Goal: Information Seeking & Learning: Learn about a topic

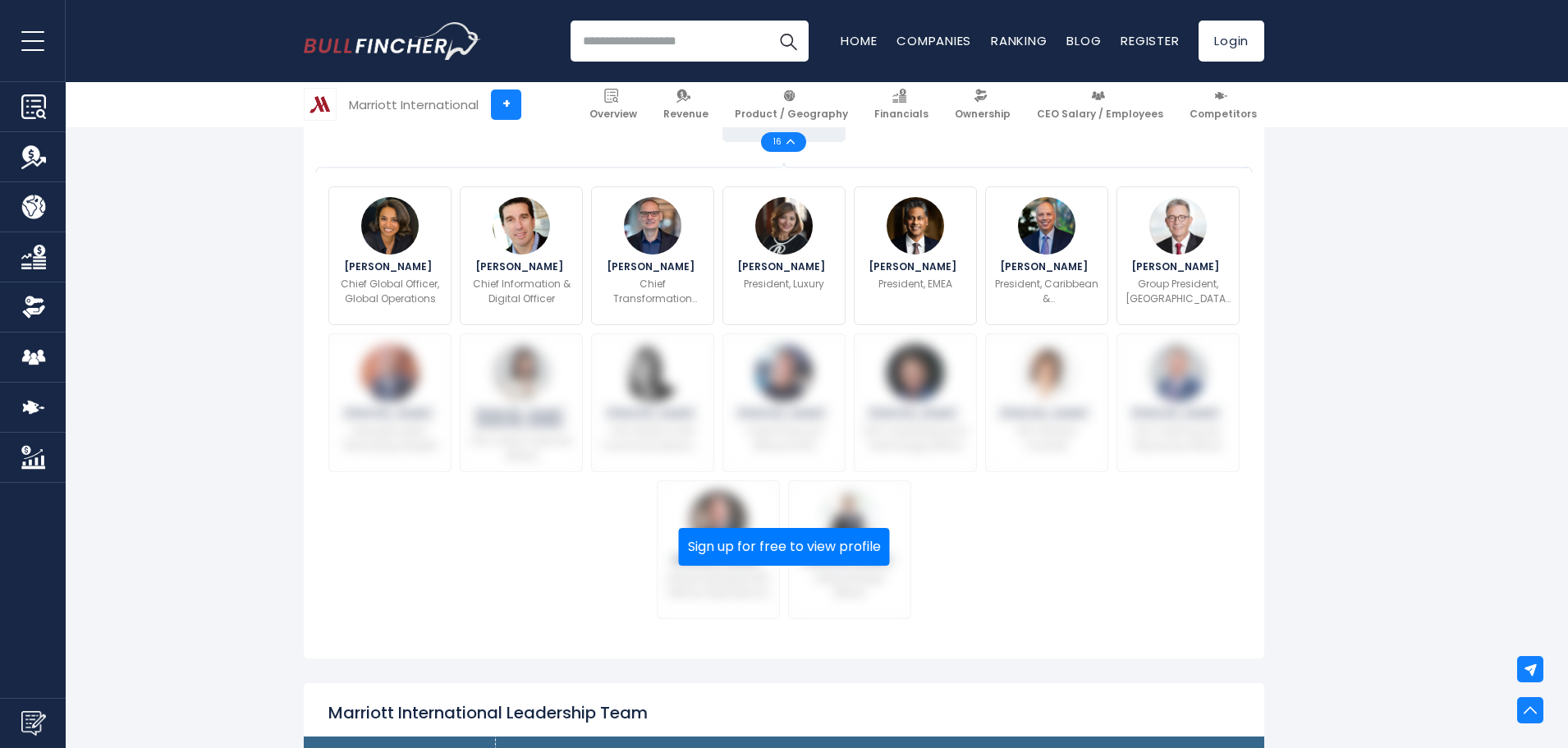
scroll to position [574, 0]
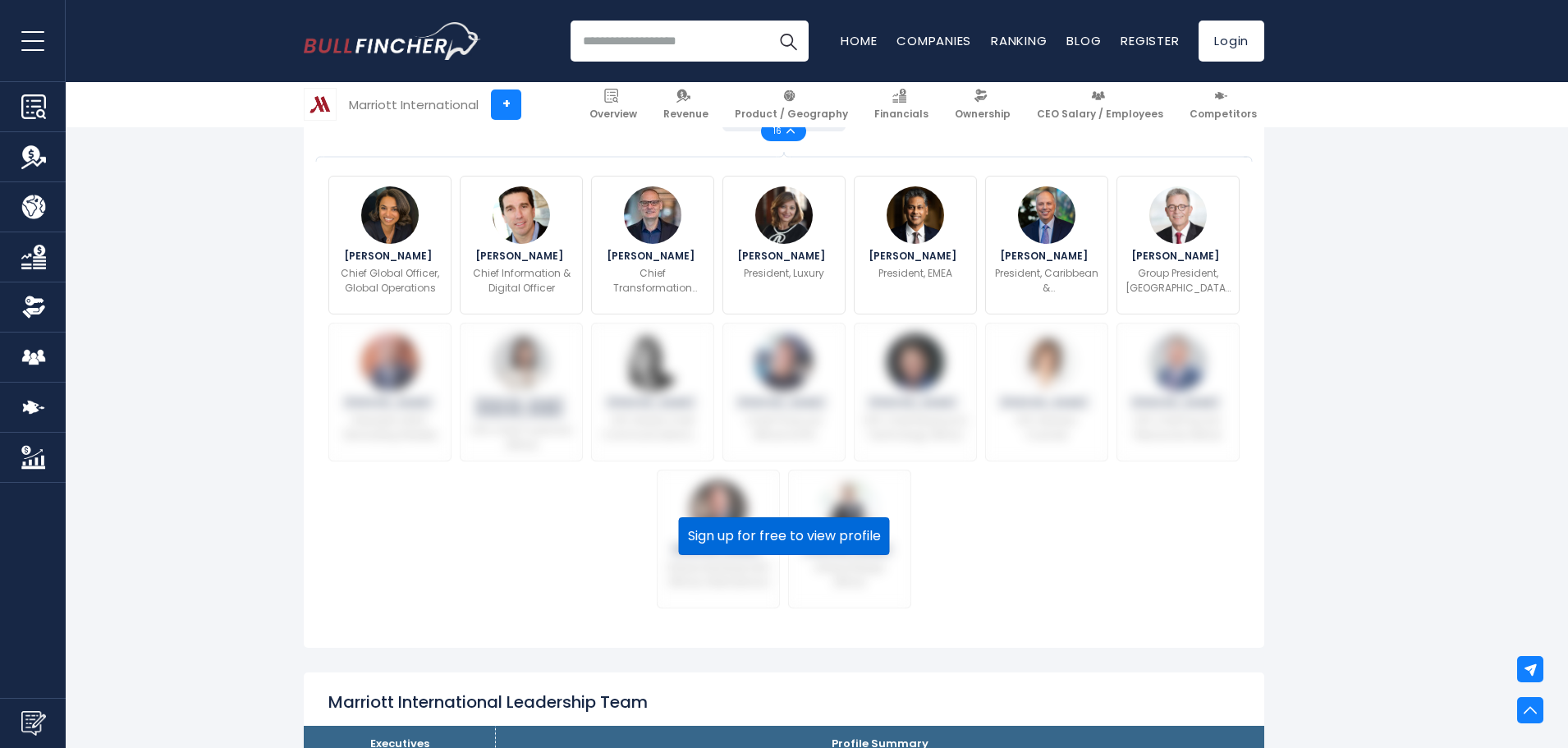
click at [746, 539] on button "Sign up for free to view profile" at bounding box center [784, 536] width 211 height 37
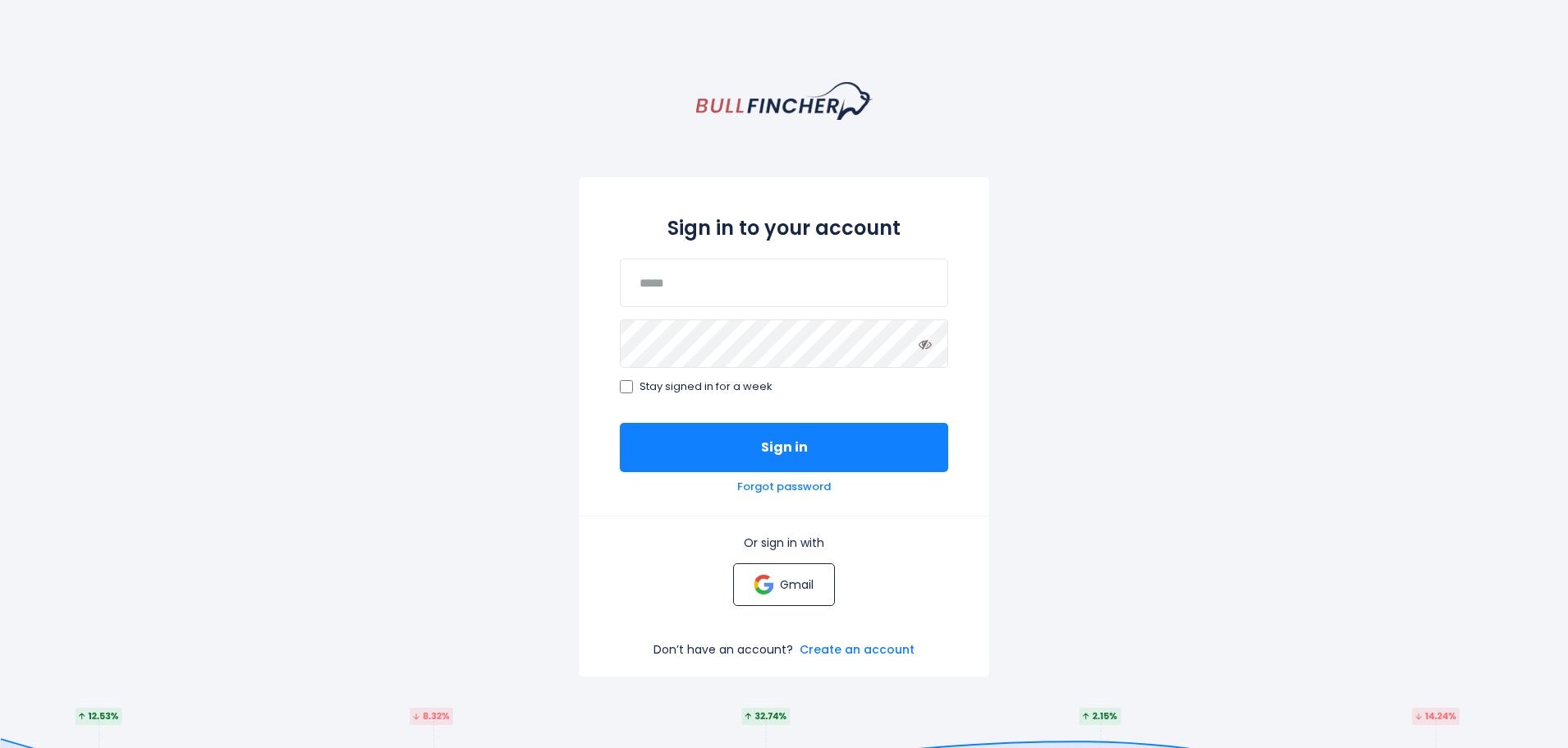
click at [789, 589] on p "Gmail" at bounding box center [796, 584] width 34 height 15
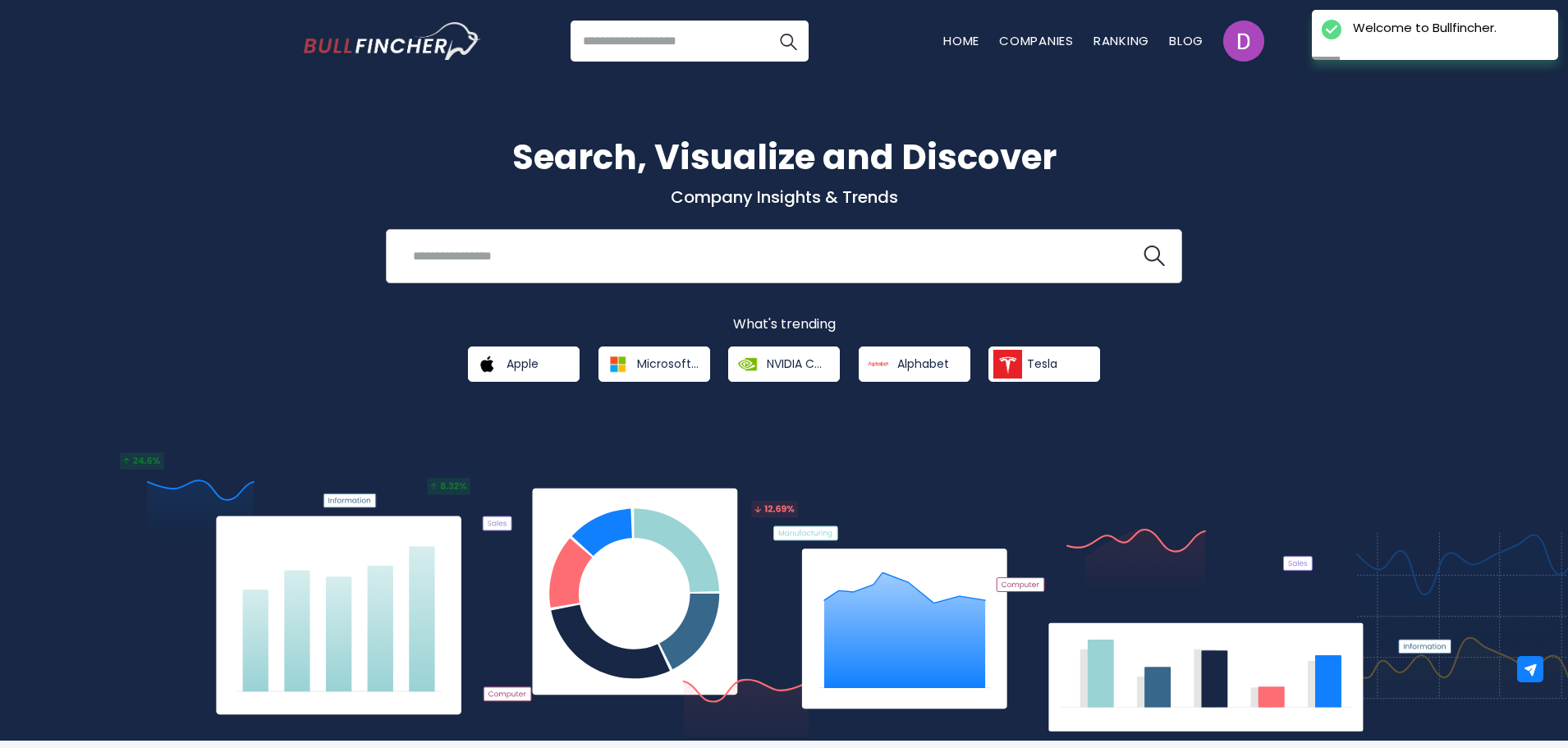
click at [497, 257] on input "search" at bounding box center [764, 256] width 721 height 31
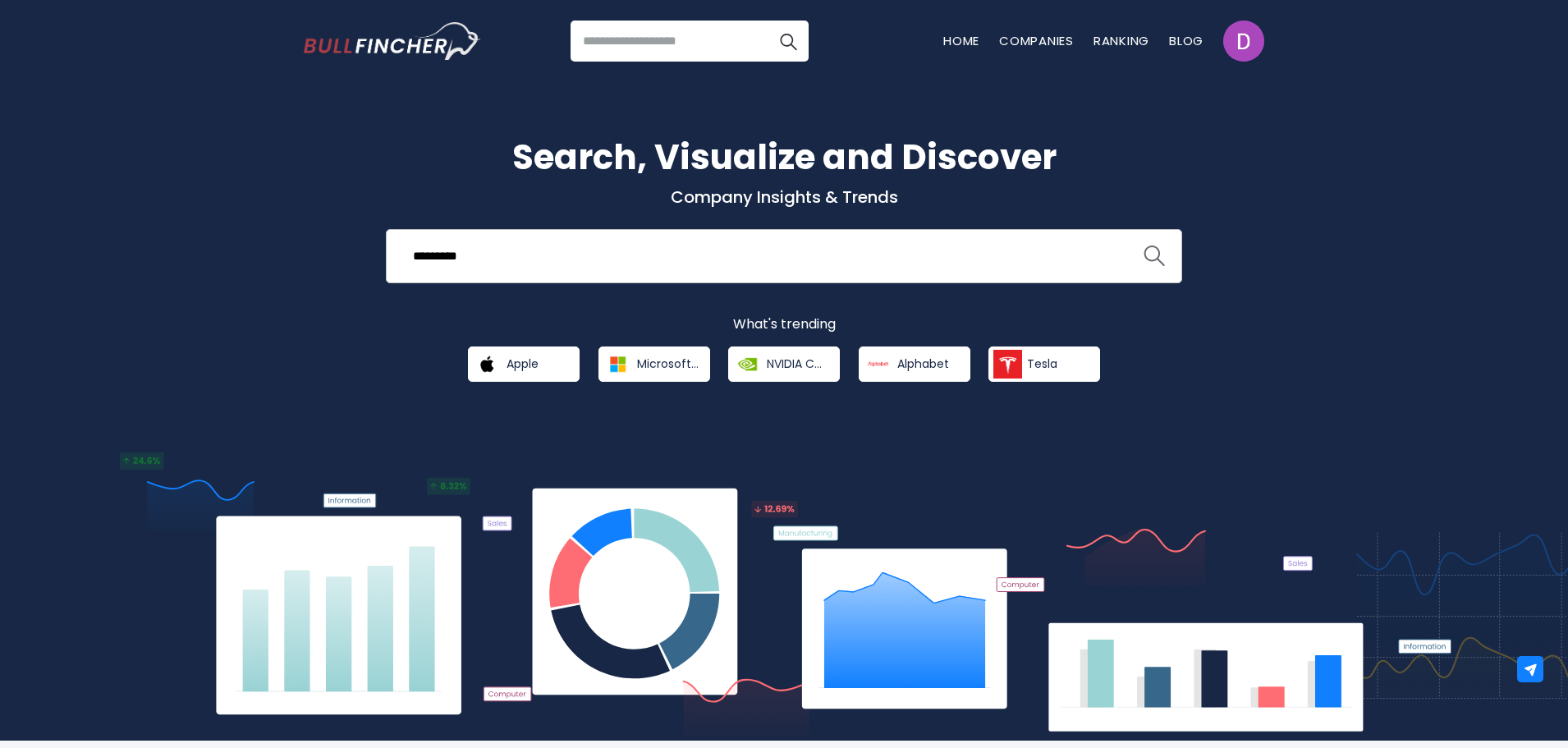
click at [1154, 257] on img "search icon" at bounding box center [1155, 257] width 22 height 22
click at [1151, 257] on img "search icon" at bounding box center [1155, 257] width 22 height 22
click at [512, 247] on input "********" at bounding box center [764, 256] width 721 height 31
type input "**********"
click at [1144, 246] on button at bounding box center [1155, 257] width 22 height 22
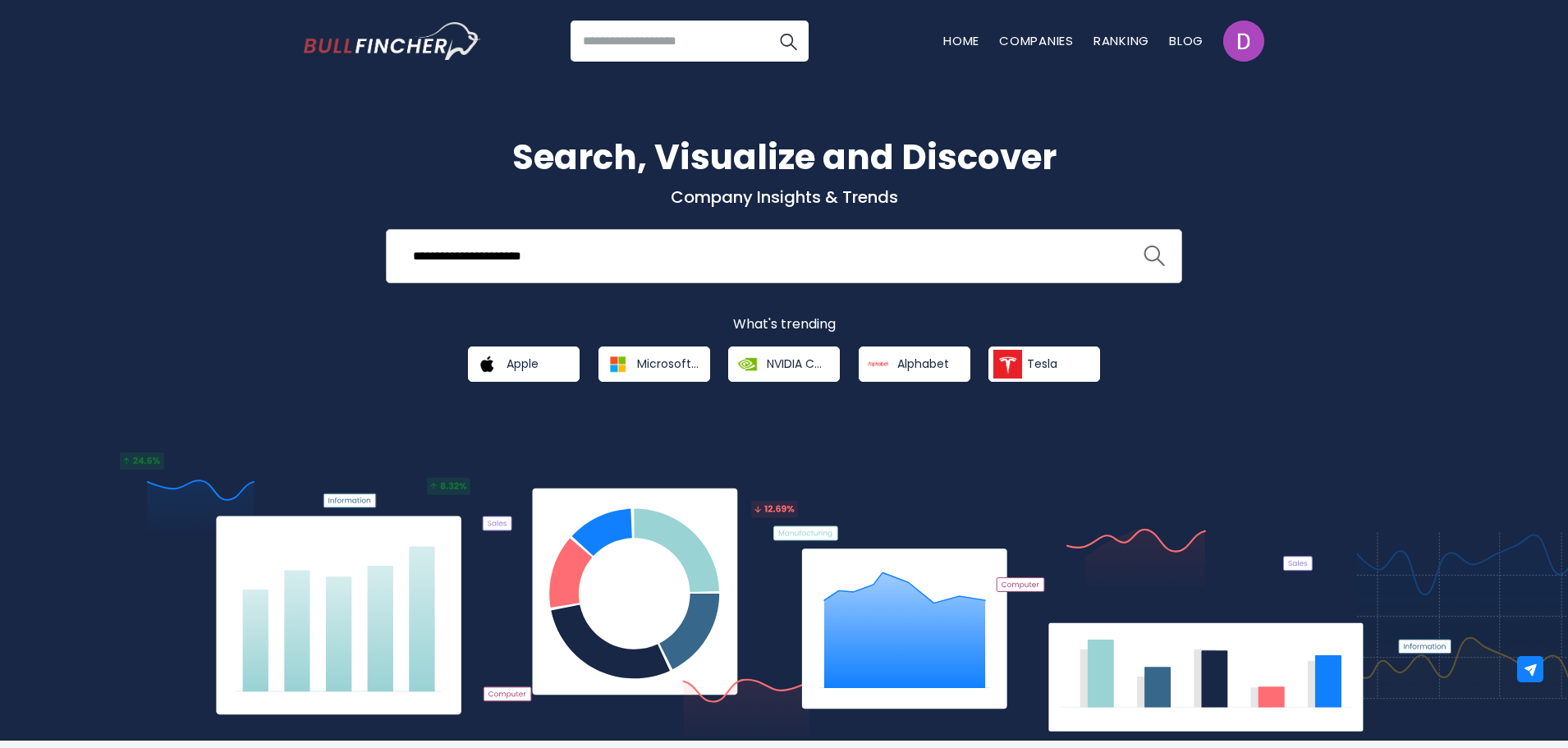
click at [1159, 257] on img "search icon" at bounding box center [1155, 257] width 22 height 22
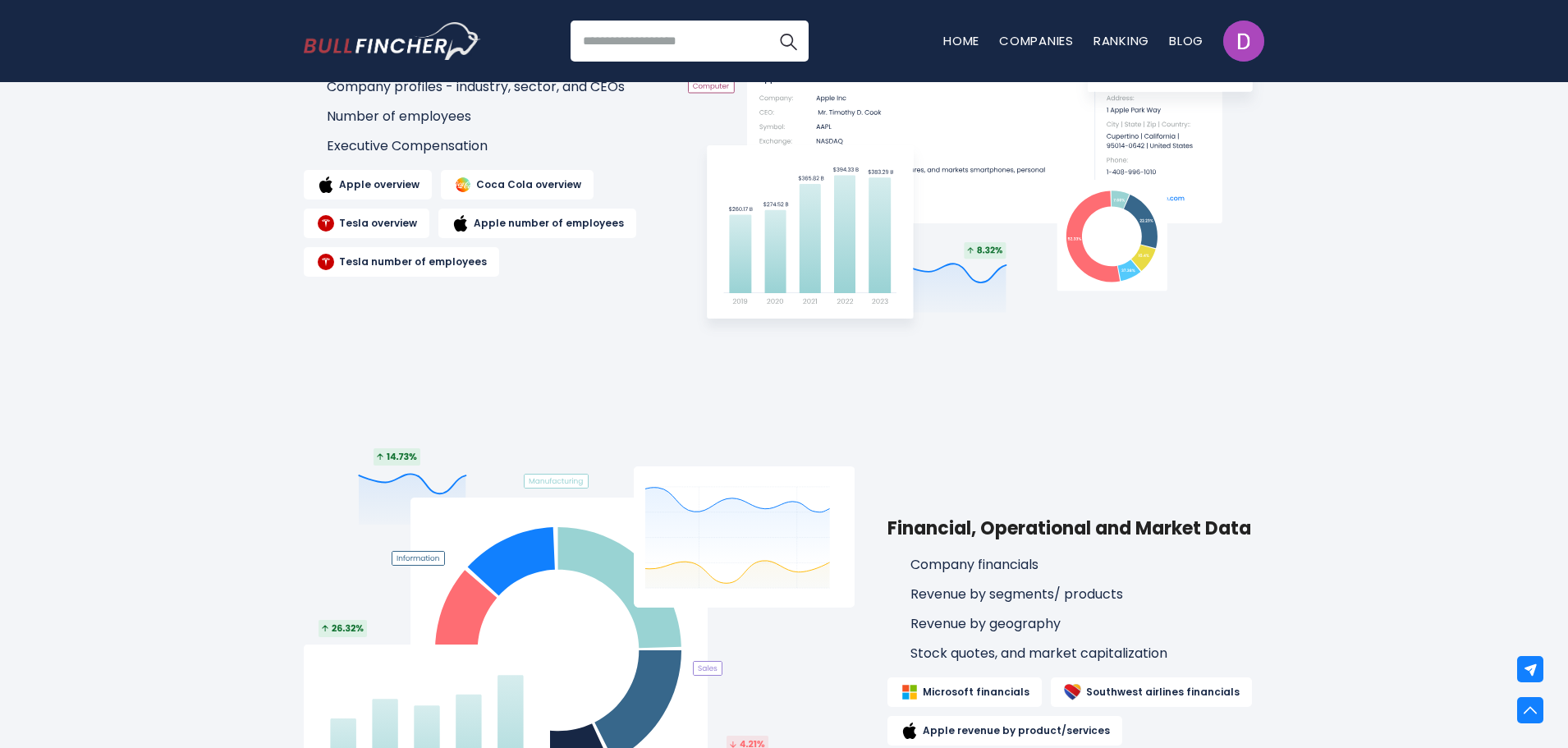
scroll to position [903, 0]
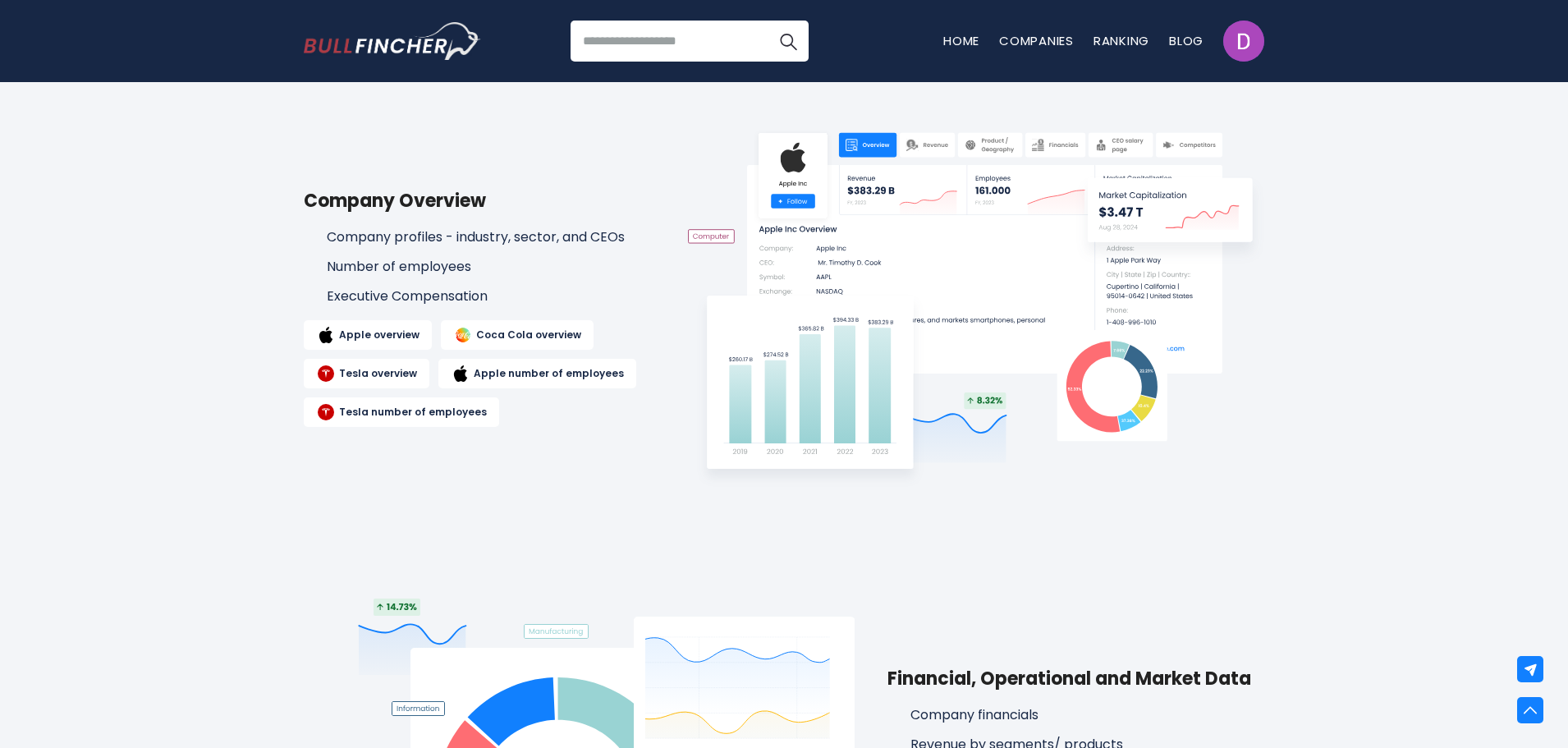
click at [624, 48] on input "search" at bounding box center [689, 41] width 238 height 41
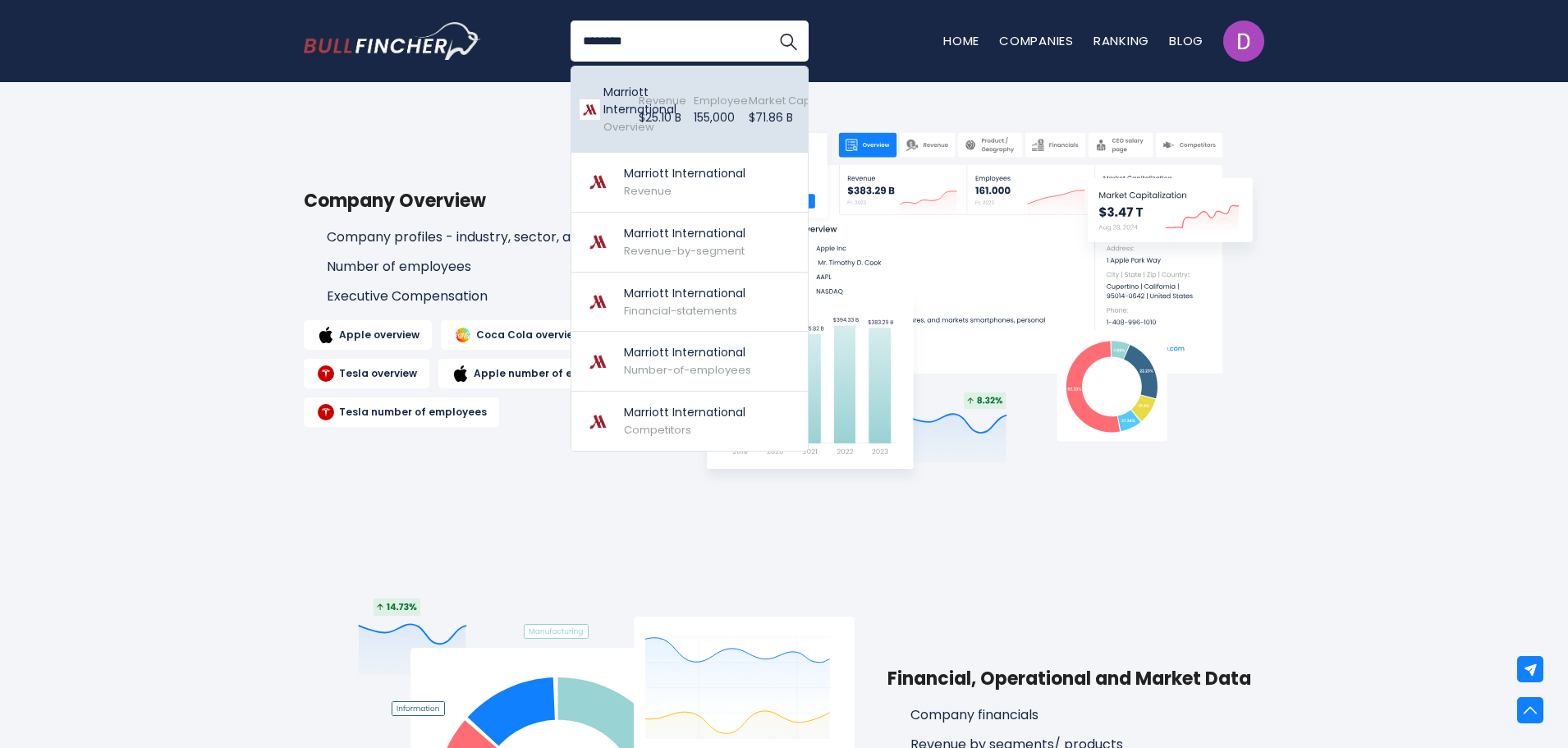
type input "********"
click at [633, 110] on div "Revenue $25.10 B Created with Highcharts 12.1.2" at bounding box center [651, 110] width 55 height 77
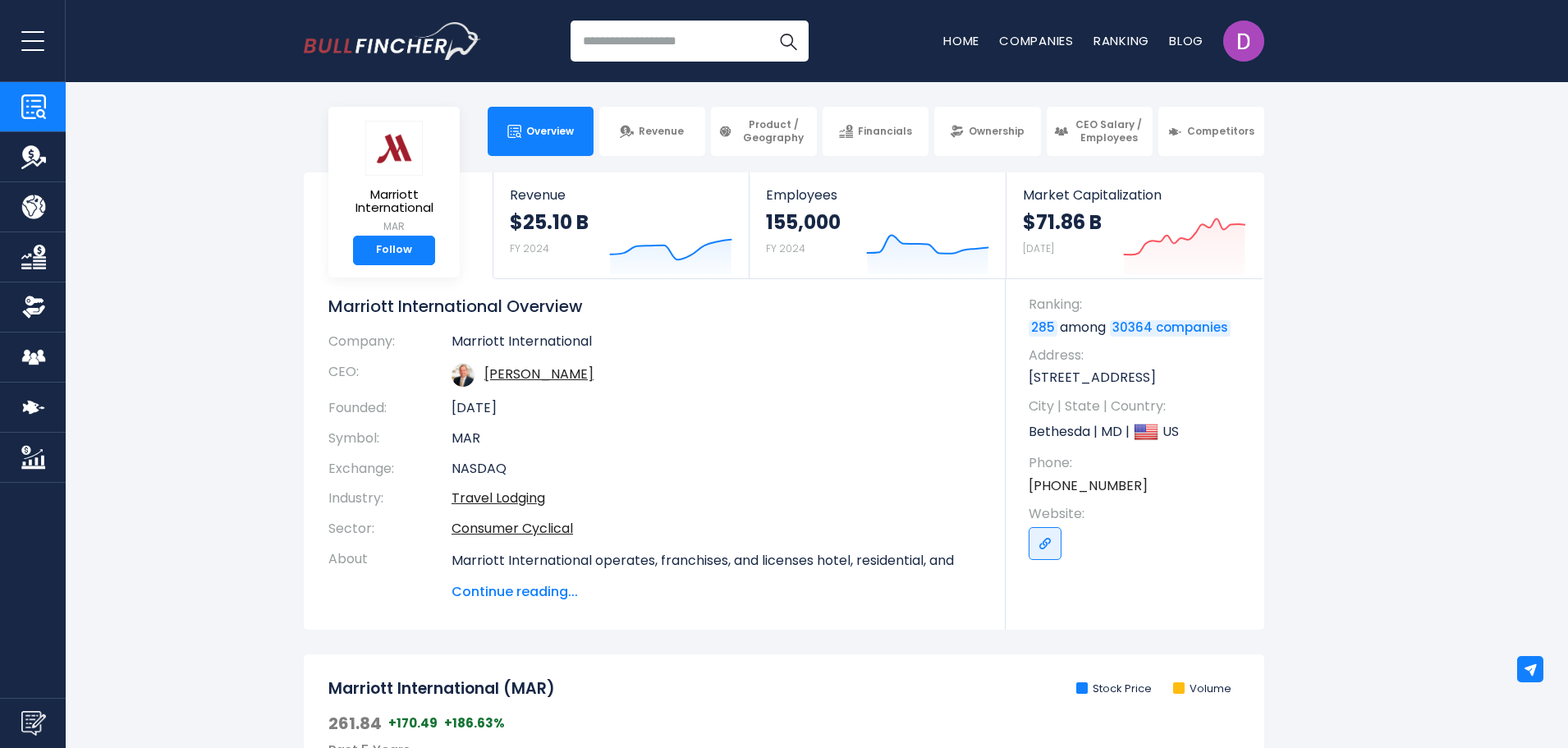
click at [216, 334] on section "Marriott International MAR Follow Revenue $25.10 B FY 2024 Created with Highcha…" at bounding box center [784, 401] width 1568 height 457
click at [1402, 418] on section "Marriott International MAR Follow Revenue $25.10 B FY 2024 Created with Highcha…" at bounding box center [784, 401] width 1568 height 457
click at [158, 292] on section "Marriott International MAR Follow Revenue $25.10 B FY 2024 Created with Highcha…" at bounding box center [784, 401] width 1568 height 457
click at [594, 372] on link "Anthony G. Capuano Jr." at bounding box center [539, 373] width 110 height 19
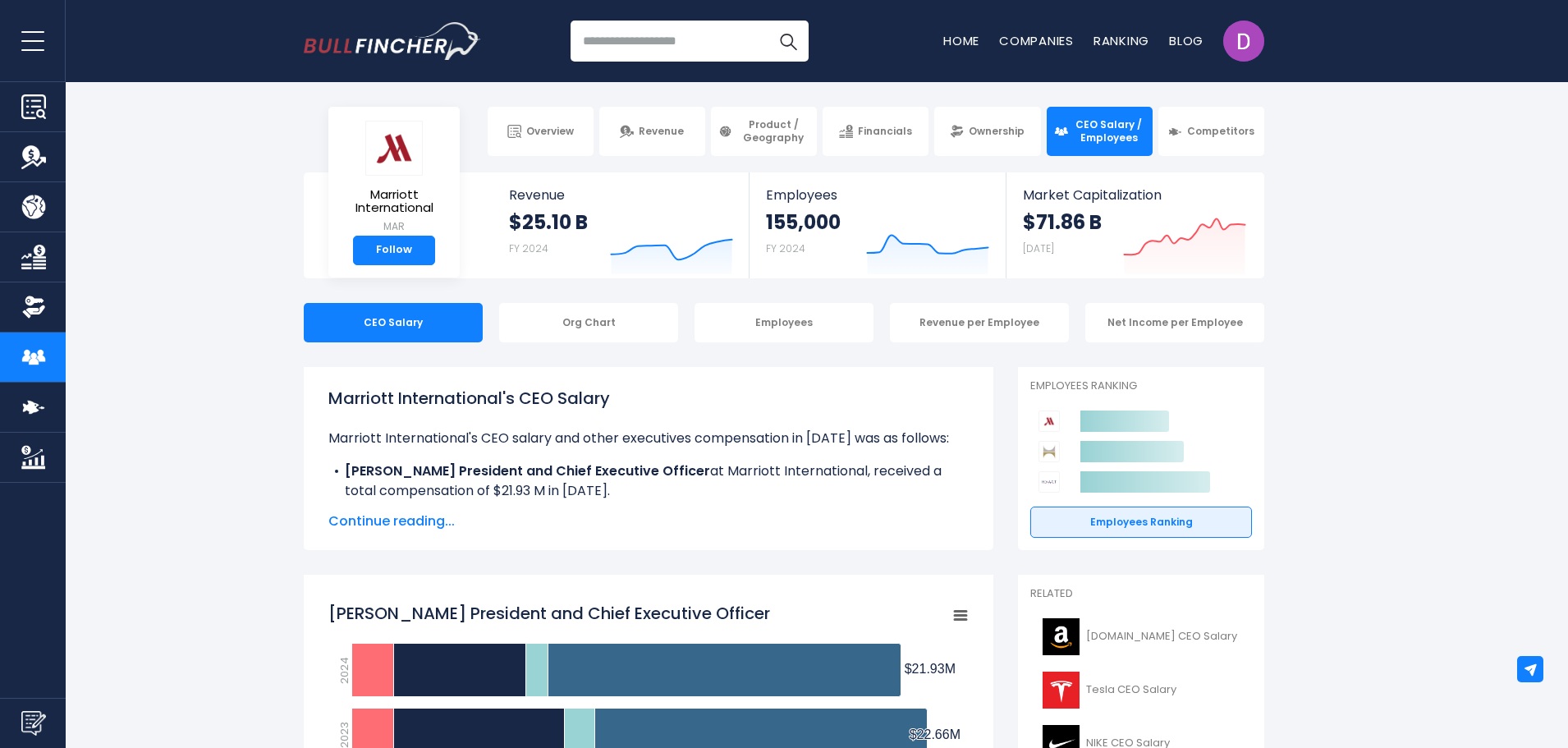
click at [394, 525] on span "Continue reading..." at bounding box center [648, 521] width 640 height 20
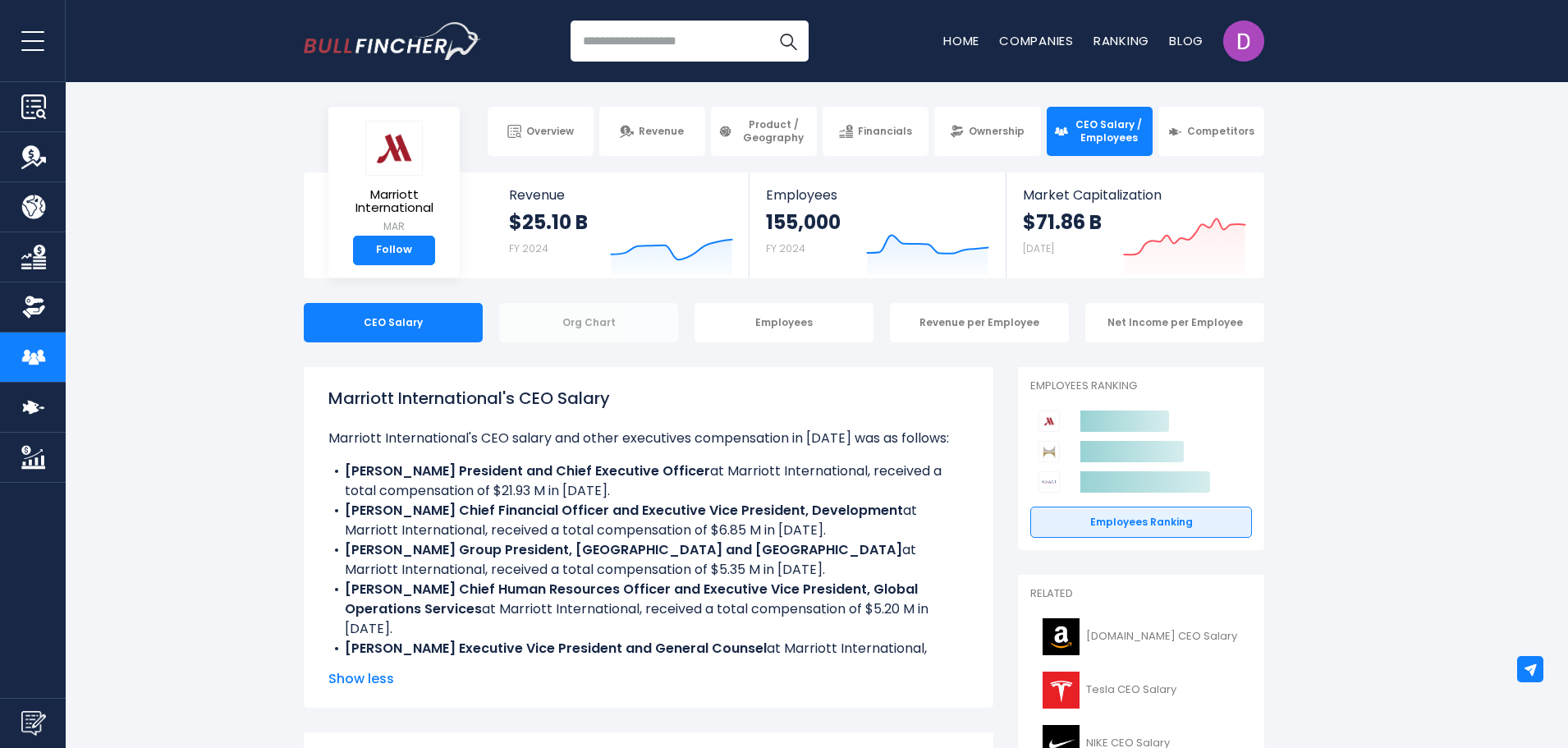
click at [610, 328] on div "Org Chart" at bounding box center [588, 323] width 179 height 39
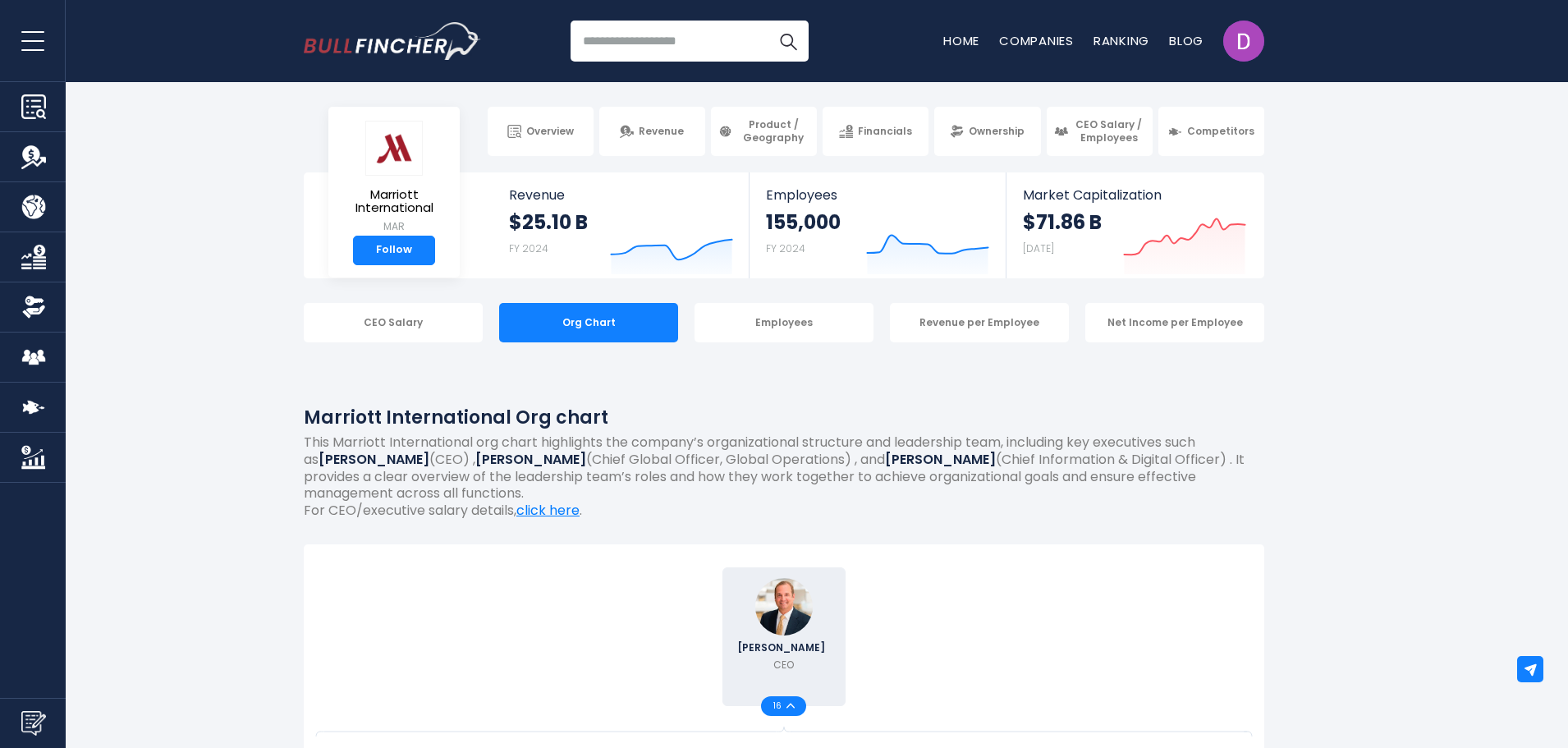
click at [757, 327] on div "Employees" at bounding box center [784, 323] width 179 height 39
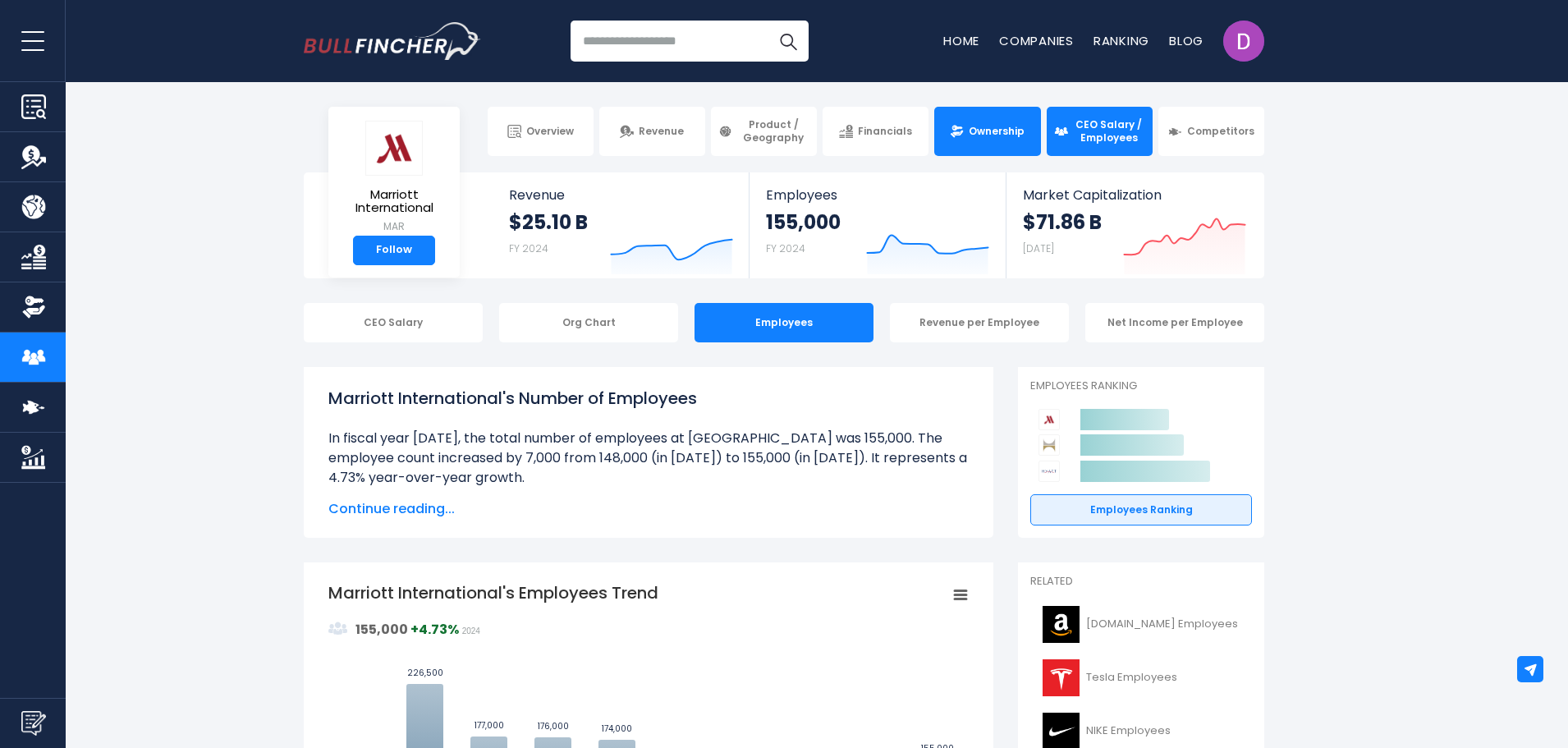
click at [949, 139] on link "Ownership" at bounding box center [987, 131] width 106 height 49
click at [604, 320] on div "Org Chart" at bounding box center [588, 323] width 179 height 39
